Goal: Task Accomplishment & Management: Use online tool/utility

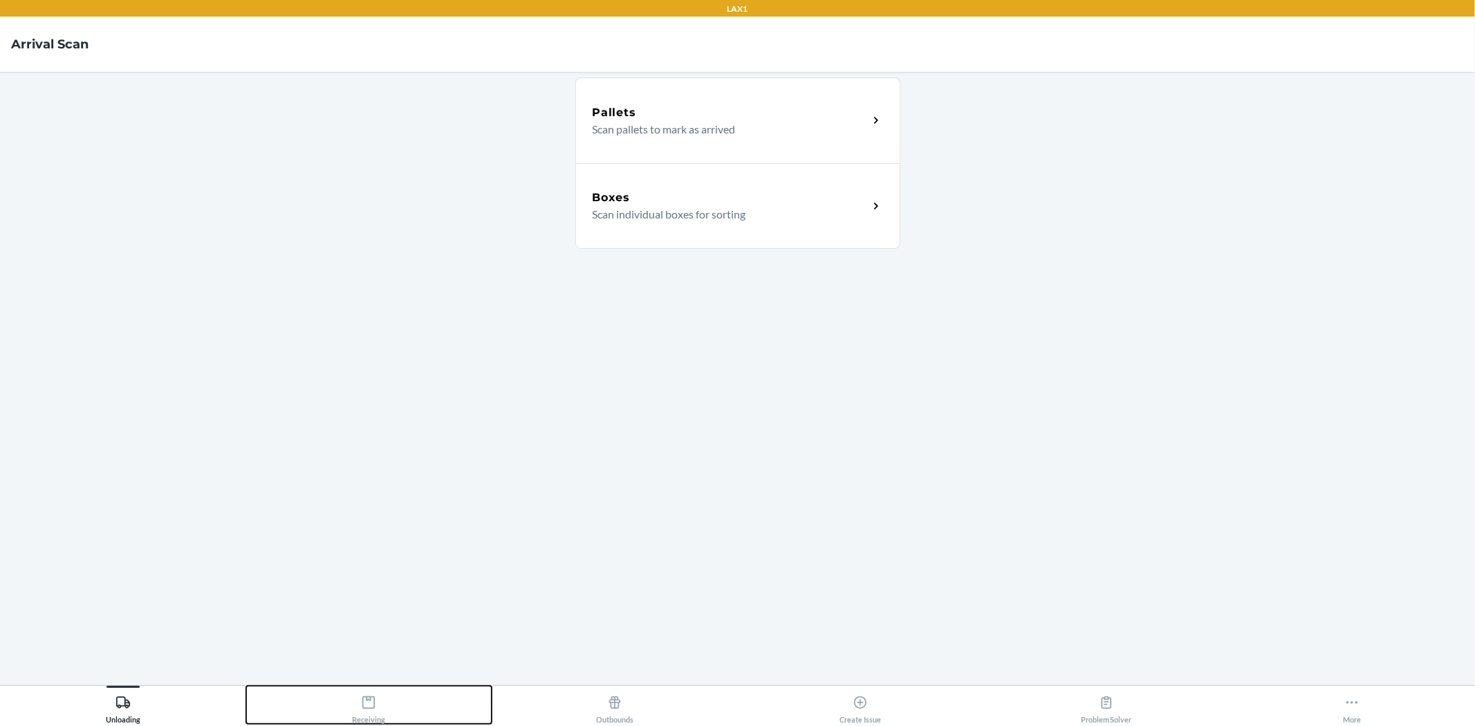
drag, startPoint x: 350, startPoint y: 696, endPoint x: 371, endPoint y: 682, distance: 24.6
click at [350, 696] on button "Receiving" at bounding box center [369, 705] width 246 height 38
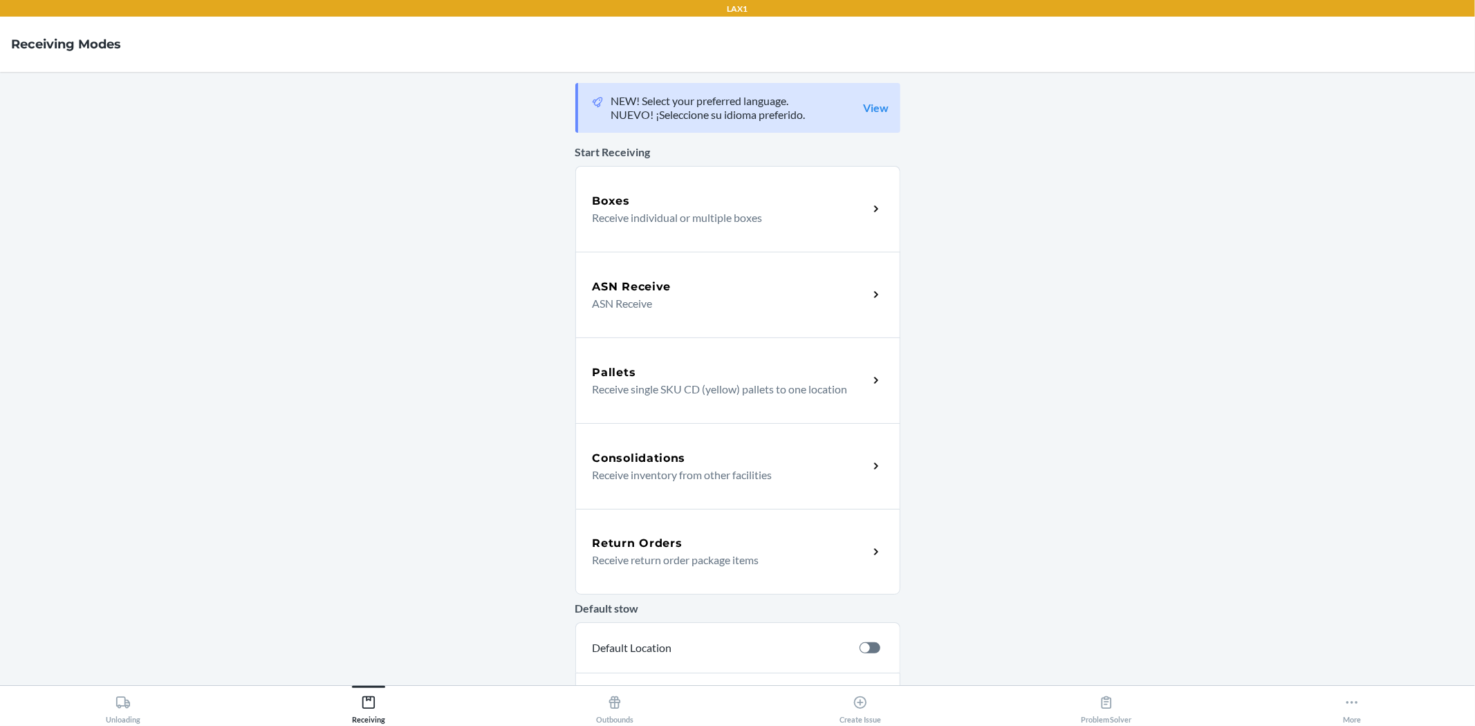
click at [712, 530] on div "Return Orders Receive return order package items" at bounding box center [737, 552] width 325 height 86
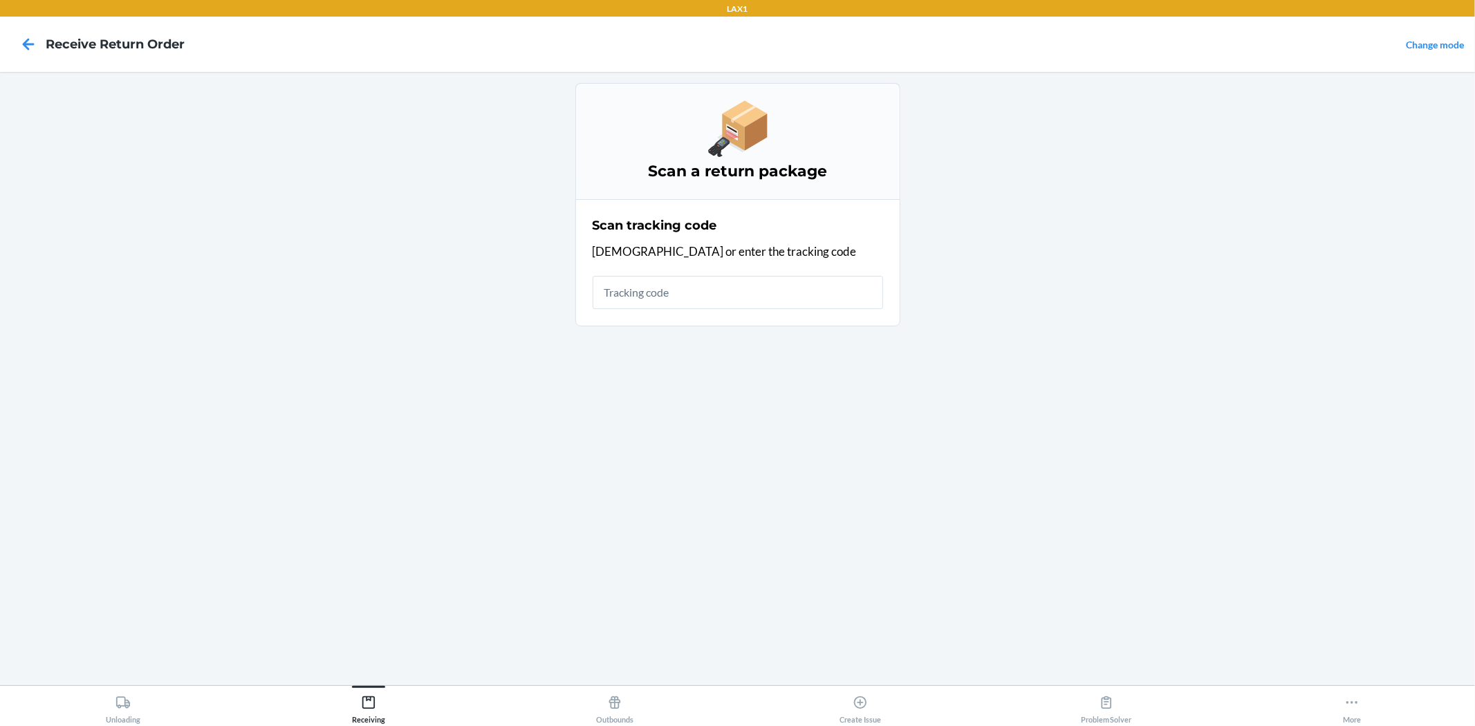
click at [734, 290] on input "text" at bounding box center [737, 292] width 290 height 33
type input "1zx1x0600397271588"
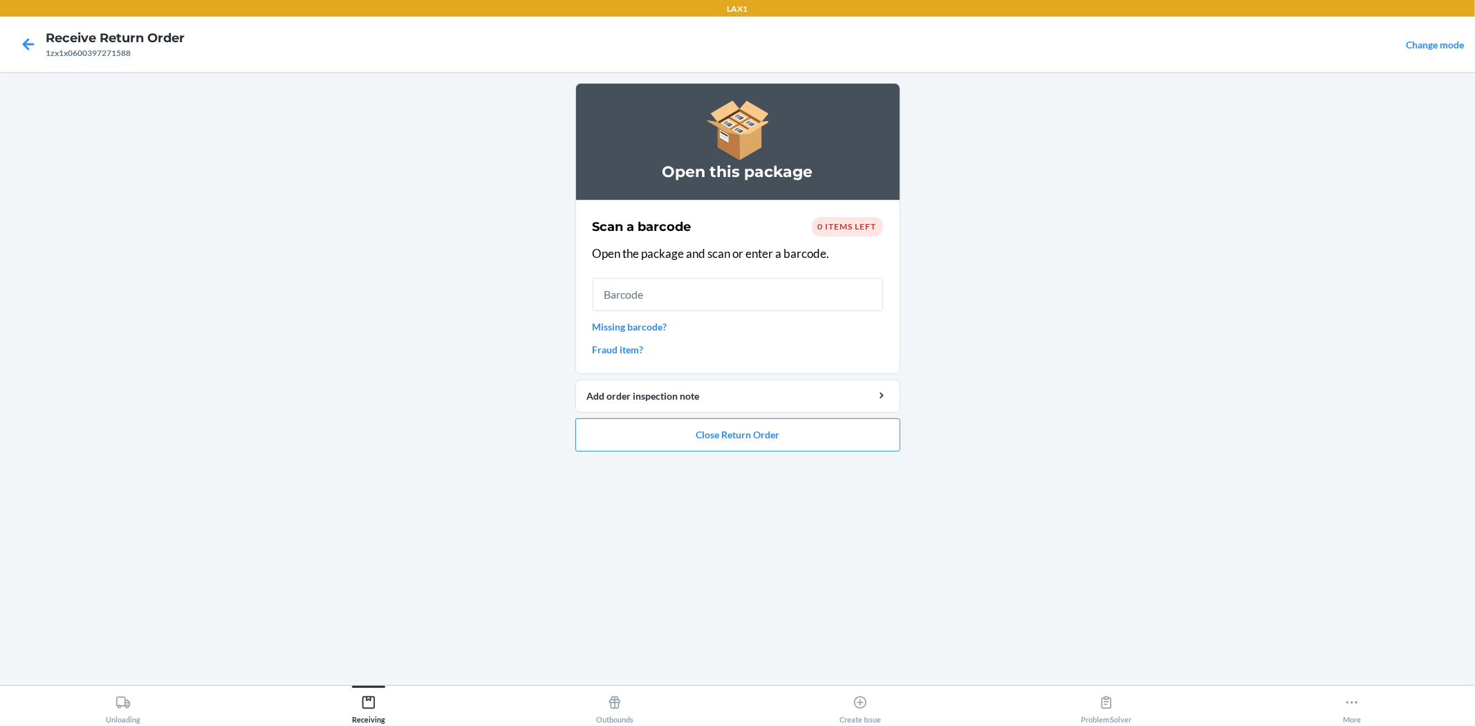
click at [843, 216] on div "Scan a barcode 0 items left Open the package and scan or enter a barcode. Missi…" at bounding box center [737, 287] width 290 height 148
click at [843, 218] on div "0 items left" at bounding box center [847, 226] width 71 height 19
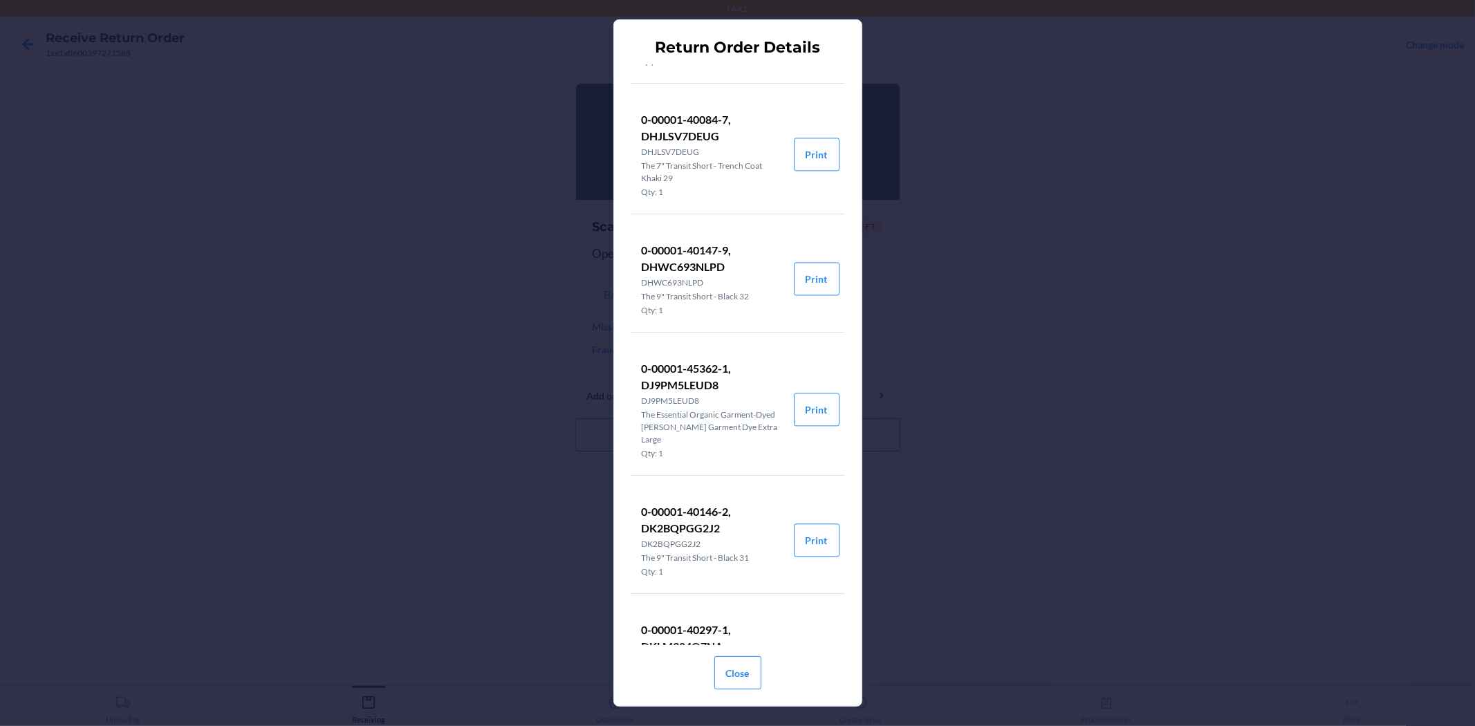
scroll to position [2765, 0]
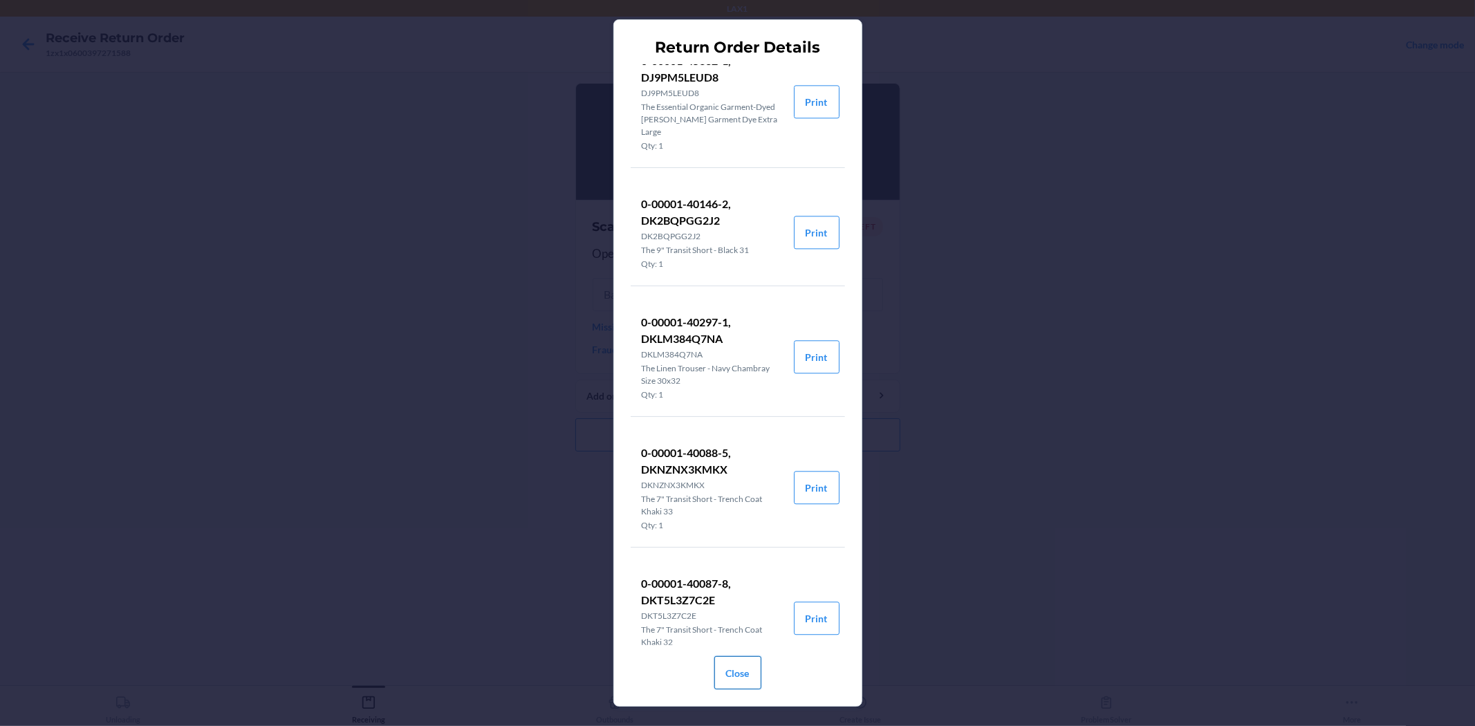
drag, startPoint x: 754, startPoint y: 678, endPoint x: 754, endPoint y: 669, distance: 9.7
click at [754, 671] on button "Close" at bounding box center [737, 672] width 47 height 33
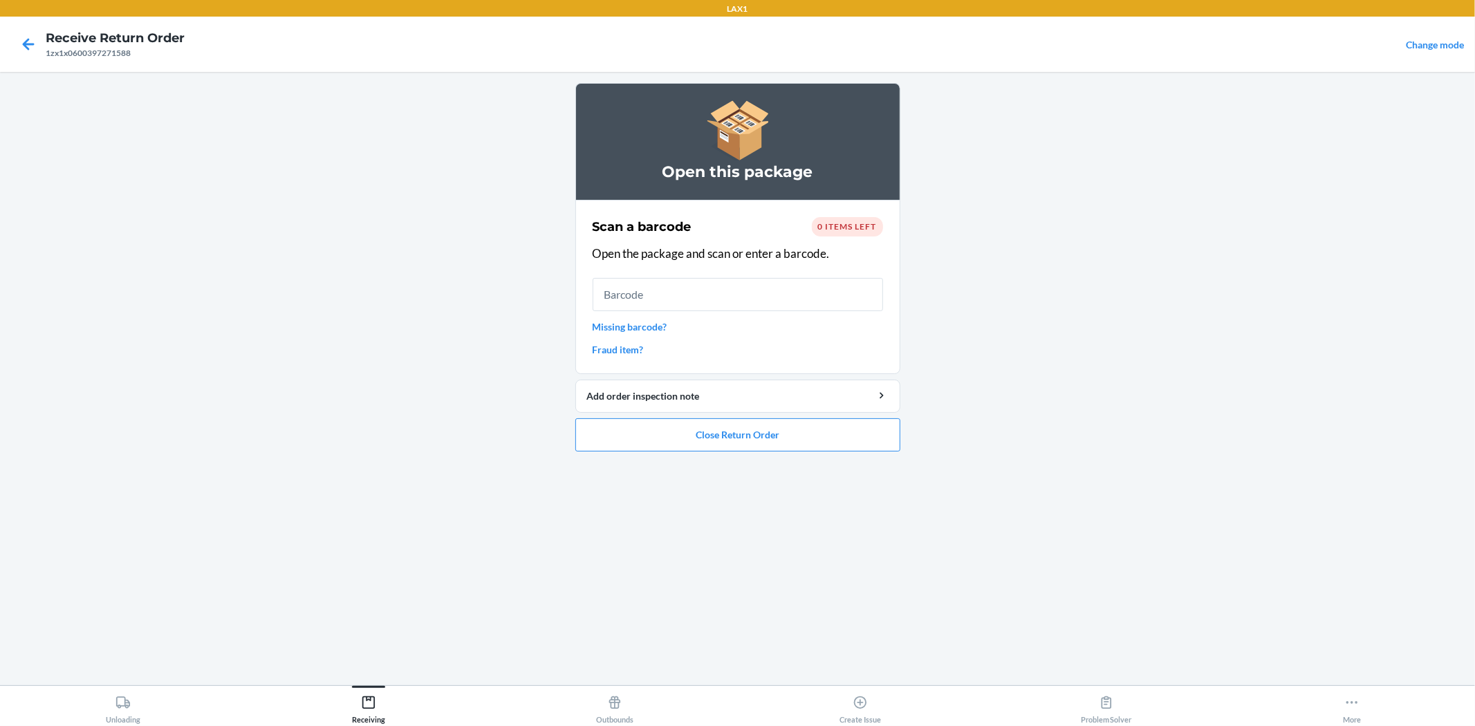
click at [824, 227] on span "0 items left" at bounding box center [847, 226] width 59 height 10
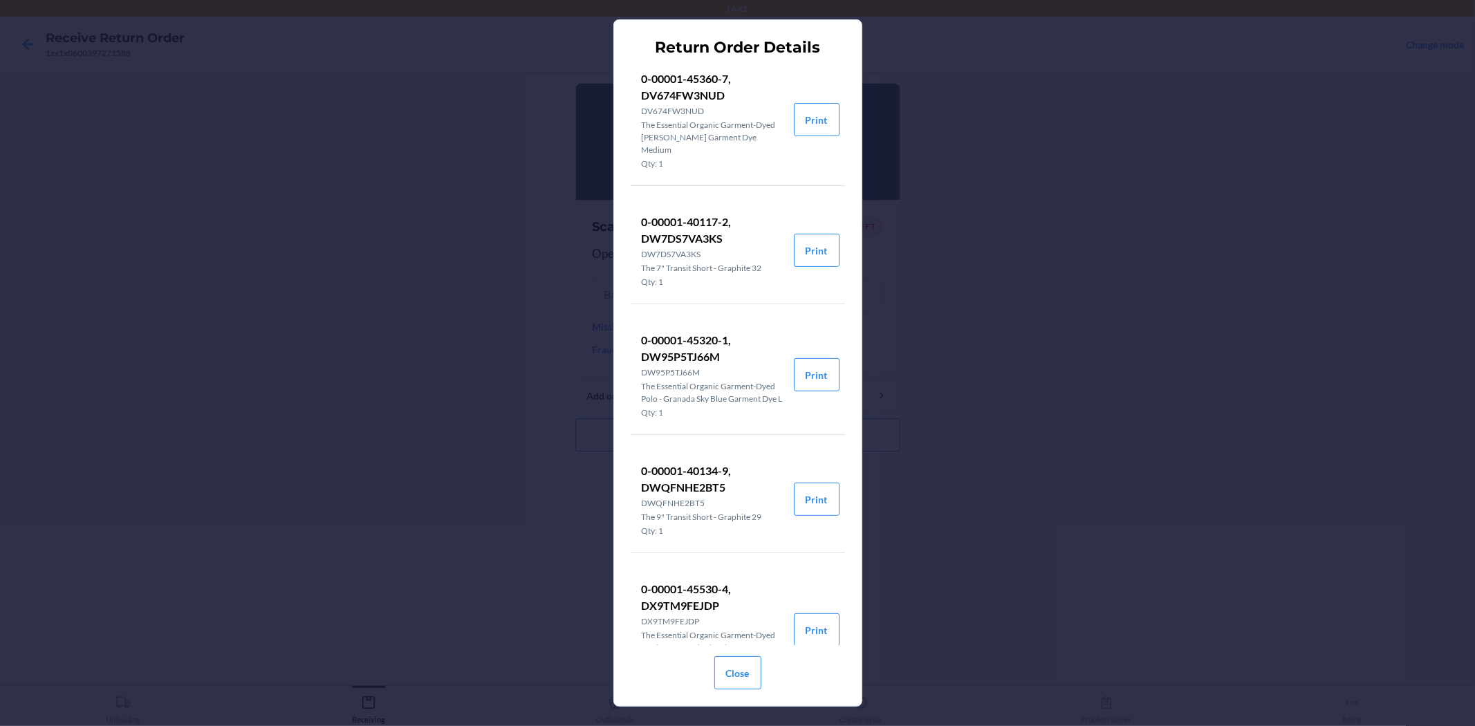
scroll to position [5038, 0]
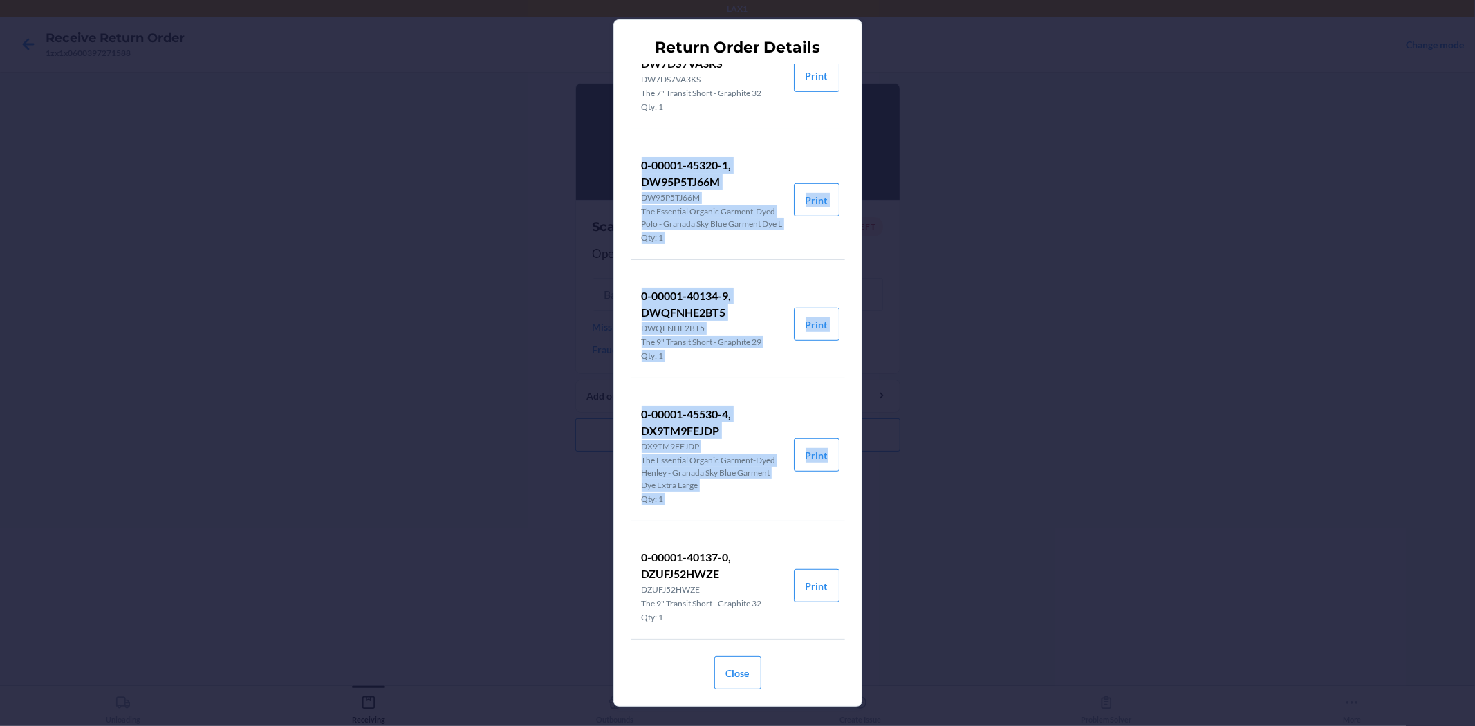
drag, startPoint x: 1196, startPoint y: 379, endPoint x: 1196, endPoint y: 392, distance: 13.1
click at [1196, 392] on div "Return Order Details 0-00001-40300-8, D27XQCW77S7 D27XQCW77S7 The Linen Trouser…" at bounding box center [737, 363] width 1475 height 726
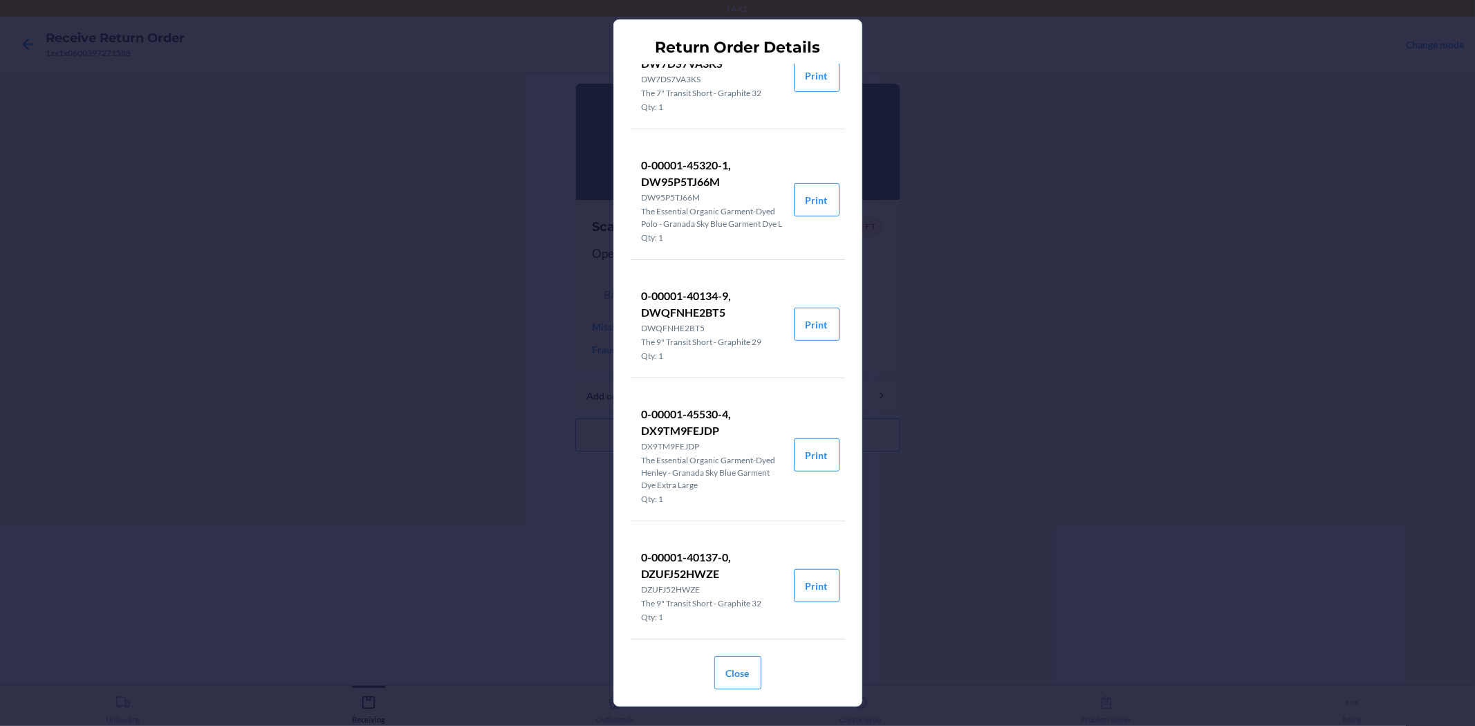
drag, startPoint x: 1325, startPoint y: 584, endPoint x: 1149, endPoint y: 546, distance: 179.5
click at [1294, 571] on div "Return Order Details 0-00001-40300-8, D27XQCW77S7 D27XQCW77S7 The Linen Trouser…" at bounding box center [737, 363] width 1475 height 726
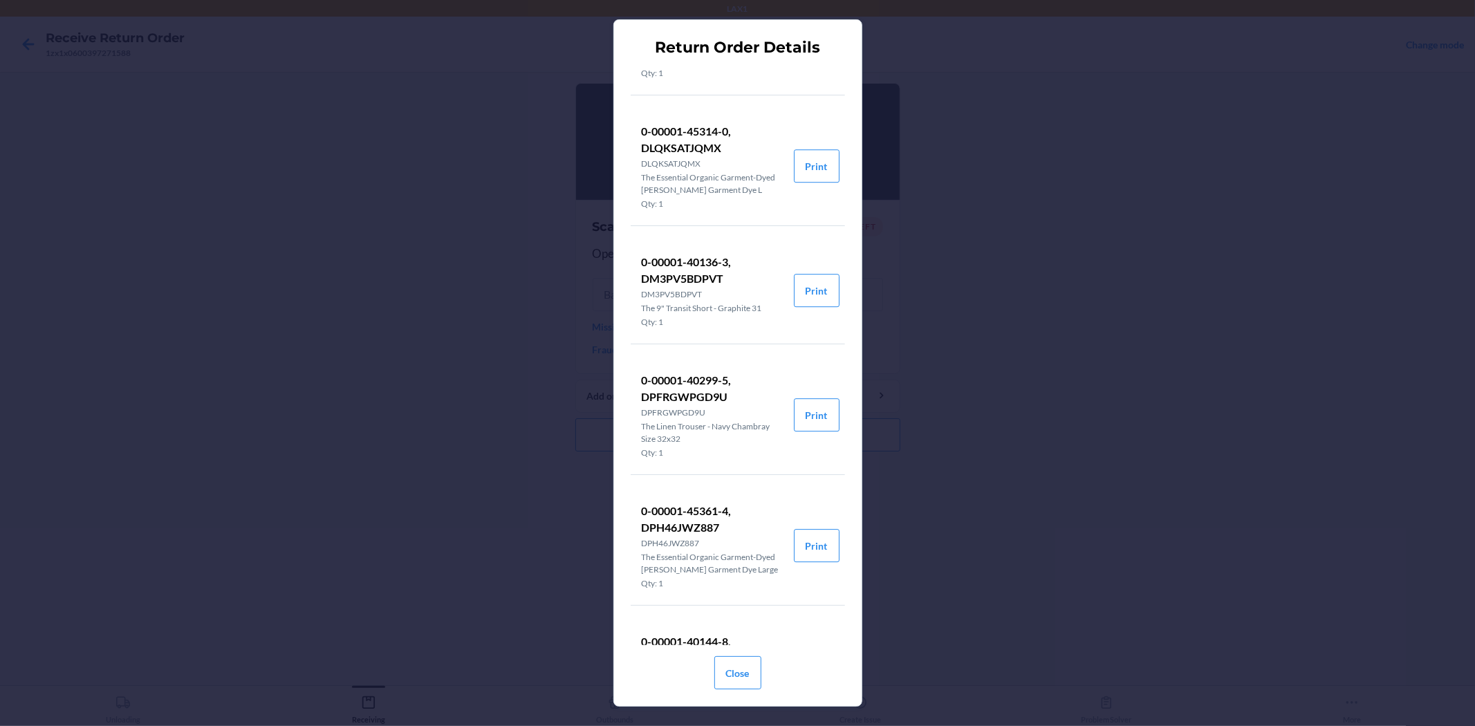
scroll to position [3041, 0]
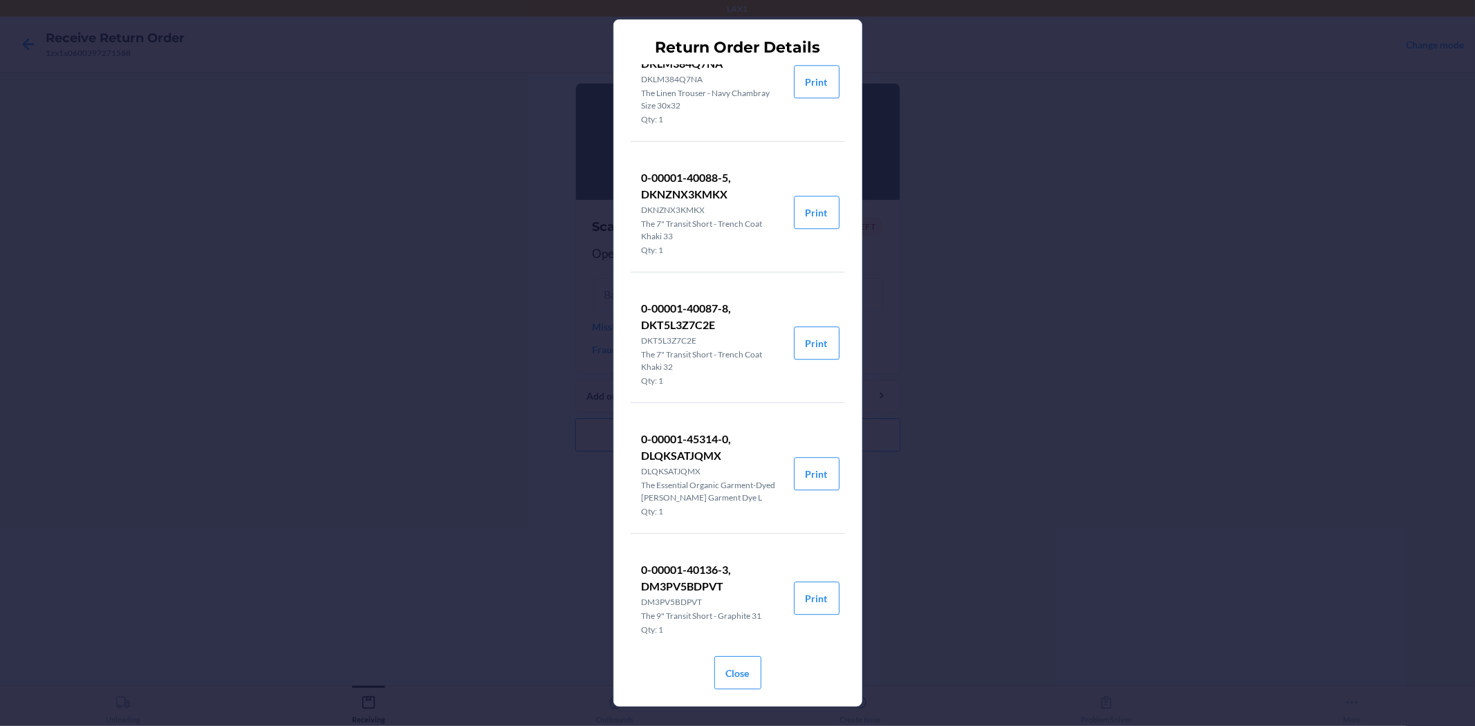
click at [1287, 725] on html "LAX1 Receive Return Order 1zx1x0600397271588 Change mode Open this package Scan…" at bounding box center [737, 363] width 1475 height 726
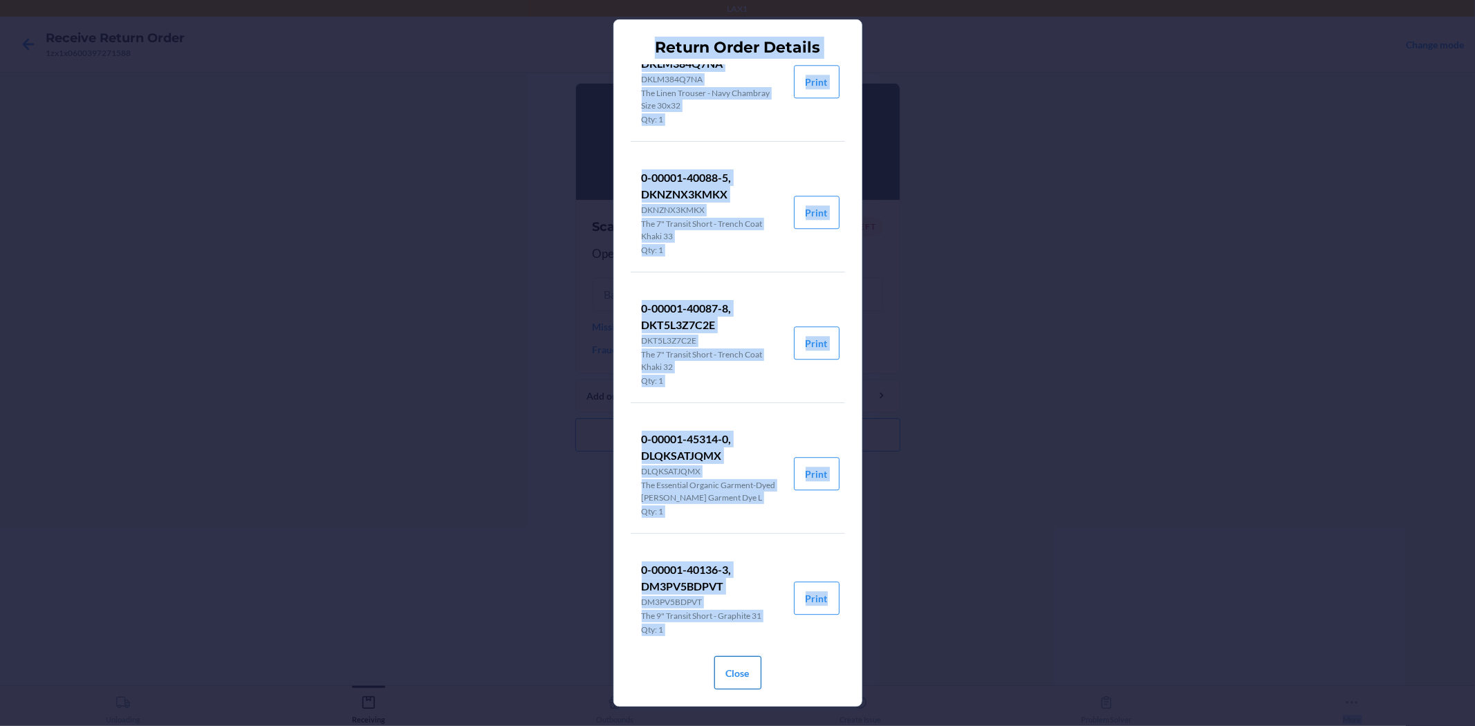
click at [727, 671] on button "Close" at bounding box center [737, 672] width 47 height 33
